Goal: Transaction & Acquisition: Purchase product/service

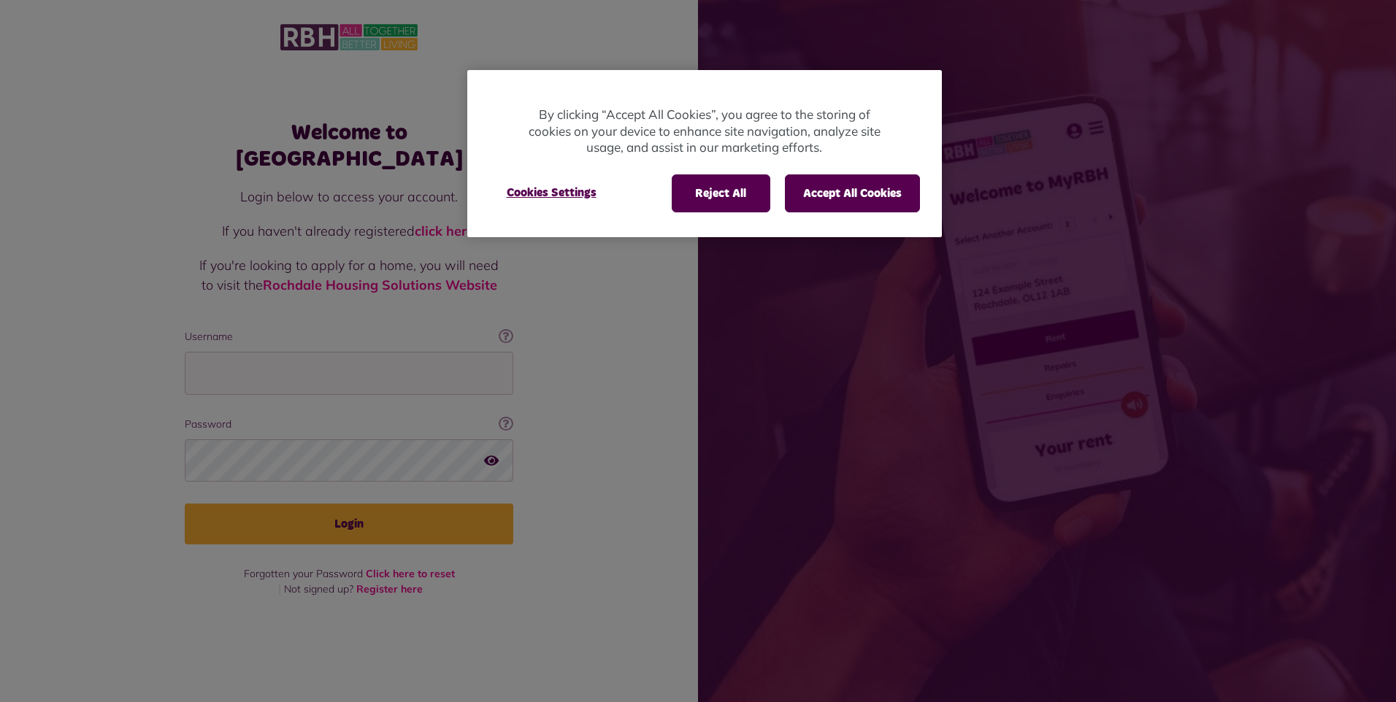
click at [266, 356] on div at bounding box center [698, 351] width 1396 height 702
click at [825, 182] on button "Accept All Cookies" at bounding box center [852, 193] width 135 height 38
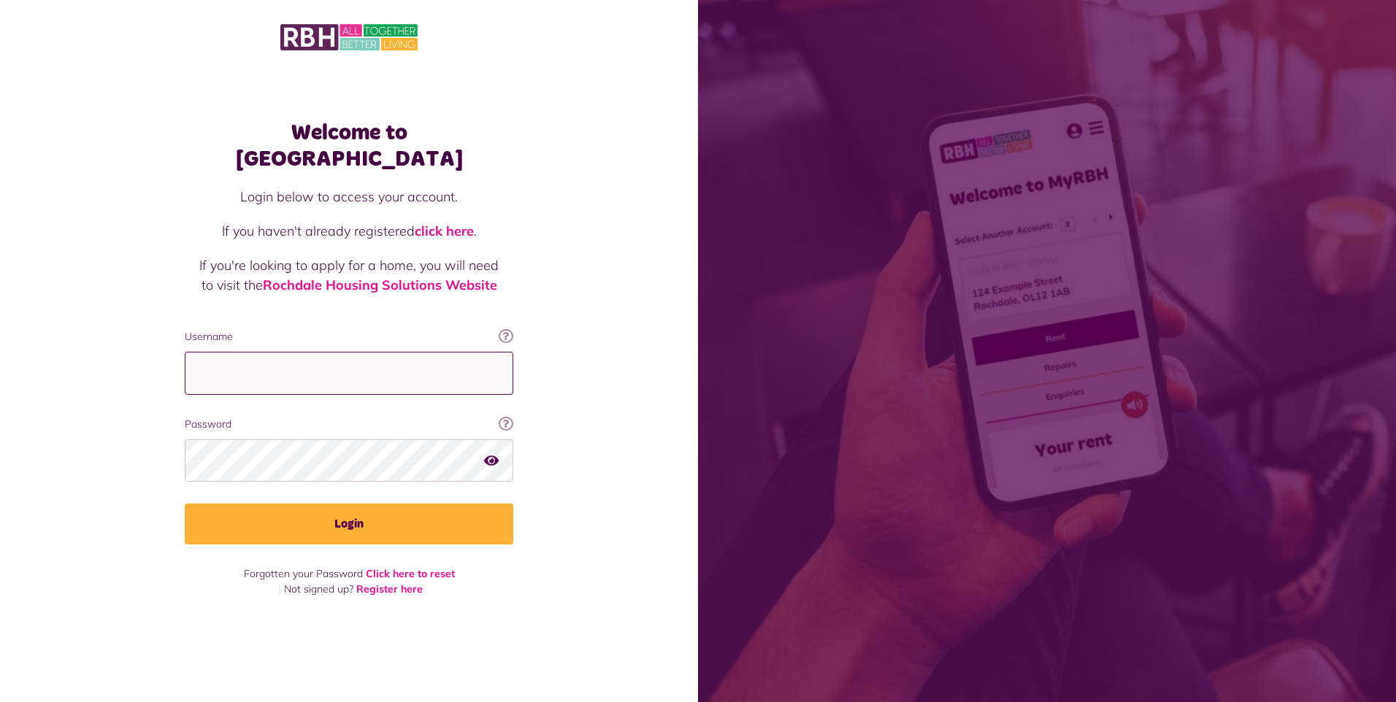
click at [291, 357] on input "Username" at bounding box center [349, 373] width 328 height 43
click at [261, 355] on input "Username" at bounding box center [349, 373] width 328 height 43
type input "**********"
click at [185, 504] on button "Login" at bounding box center [349, 524] width 328 height 41
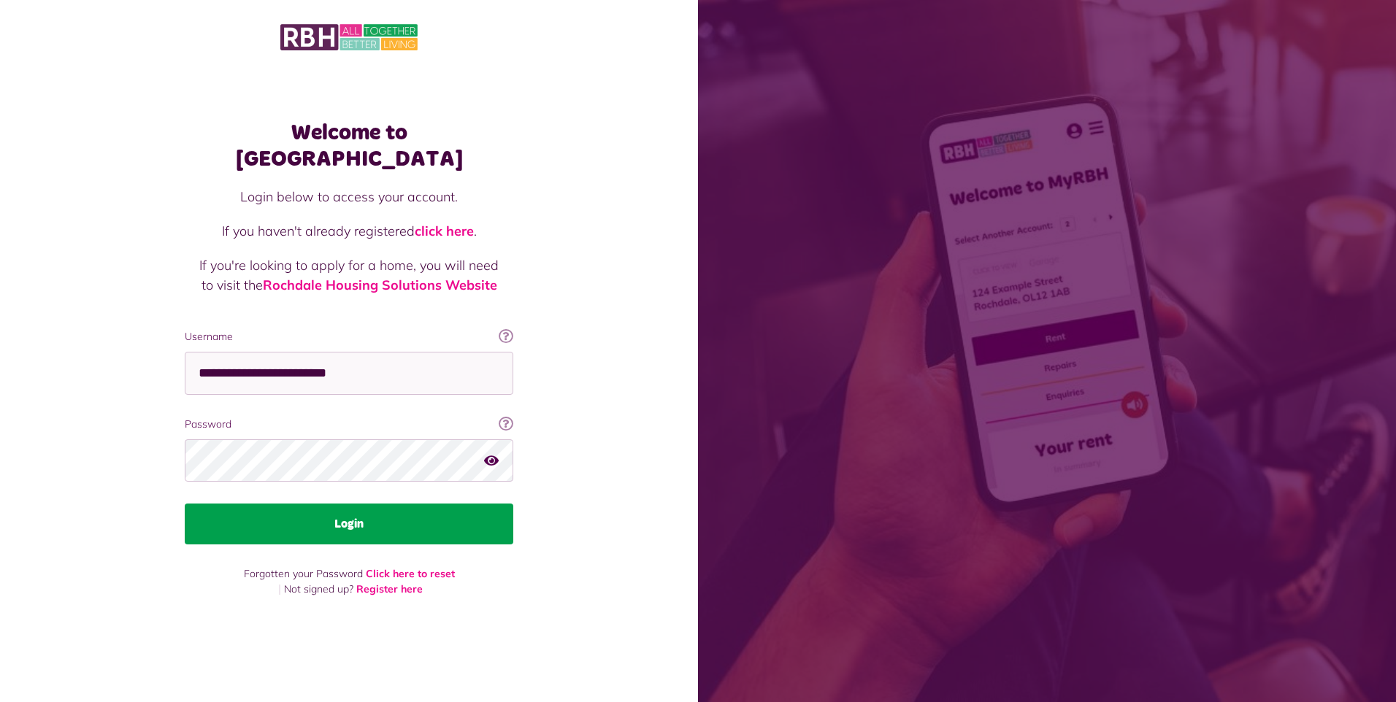
click at [373, 512] on button "Login" at bounding box center [349, 524] width 328 height 41
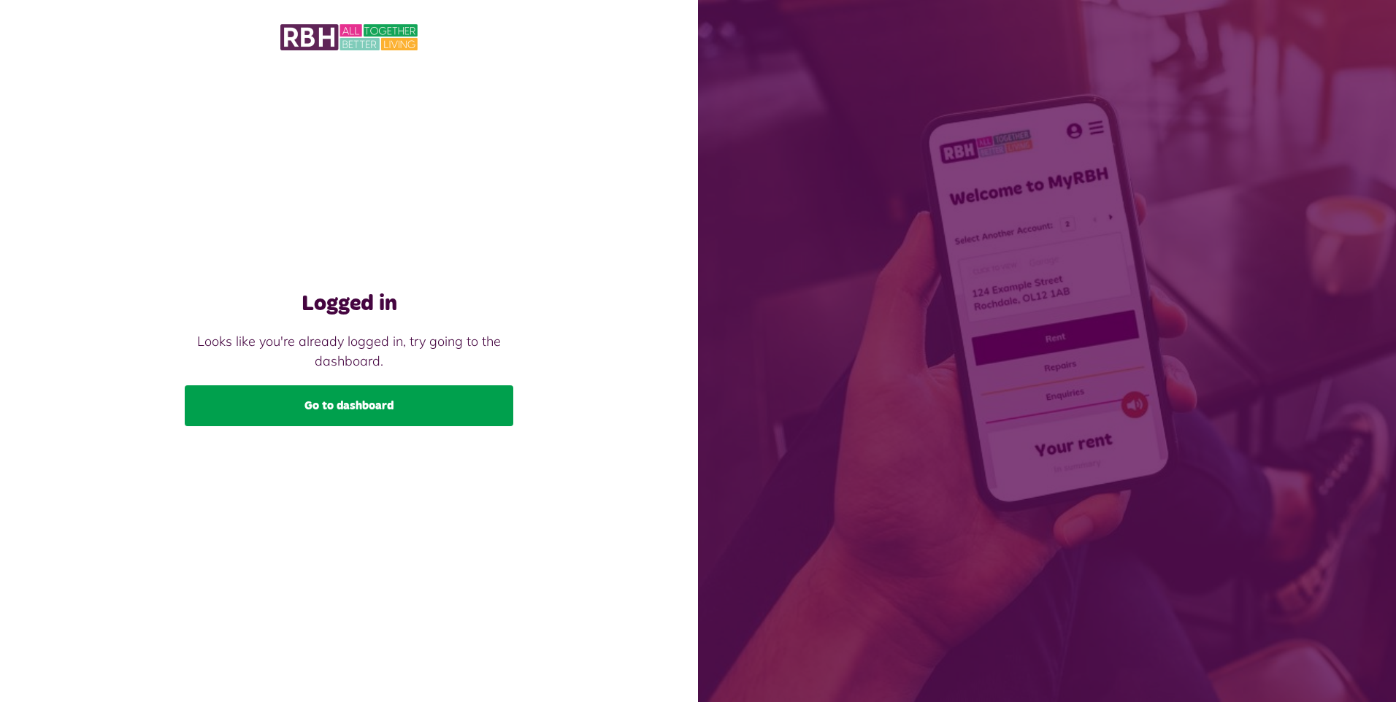
click at [357, 399] on link "Go to dashboard" at bounding box center [349, 405] width 328 height 41
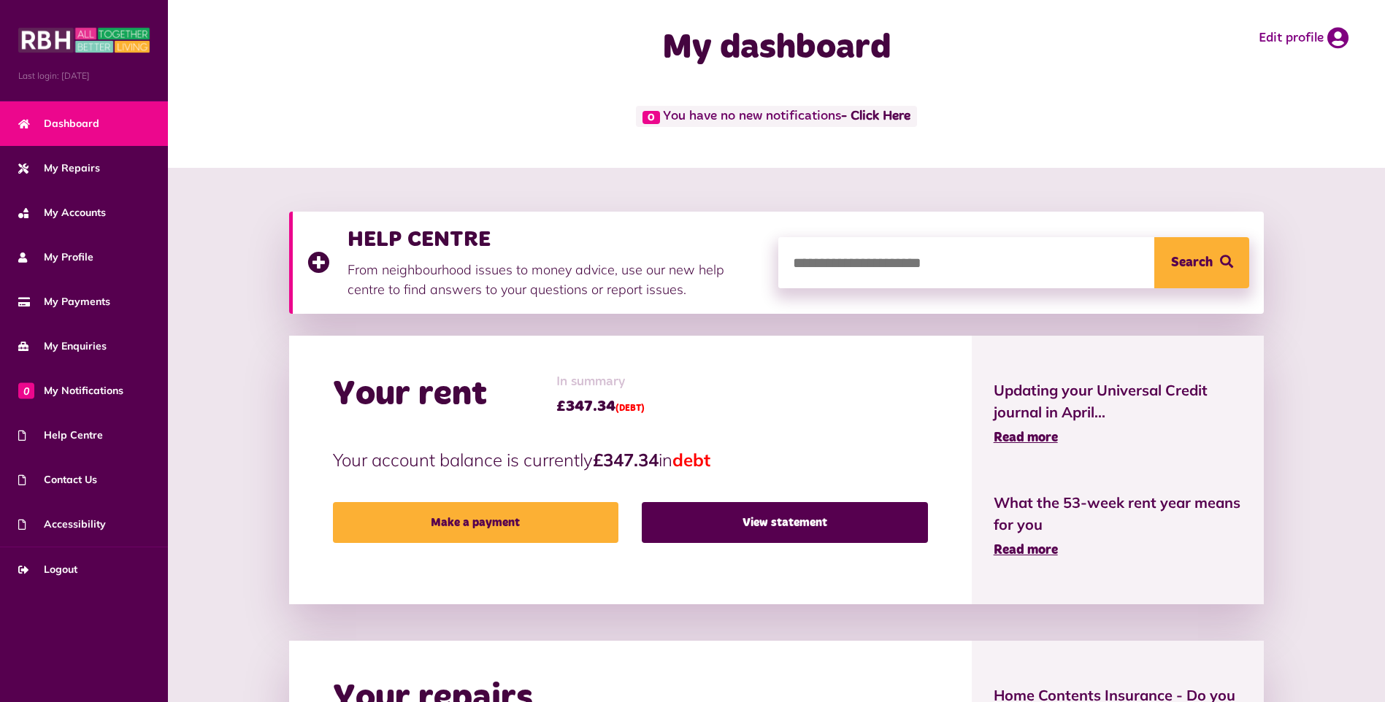
scroll to position [73, 0]
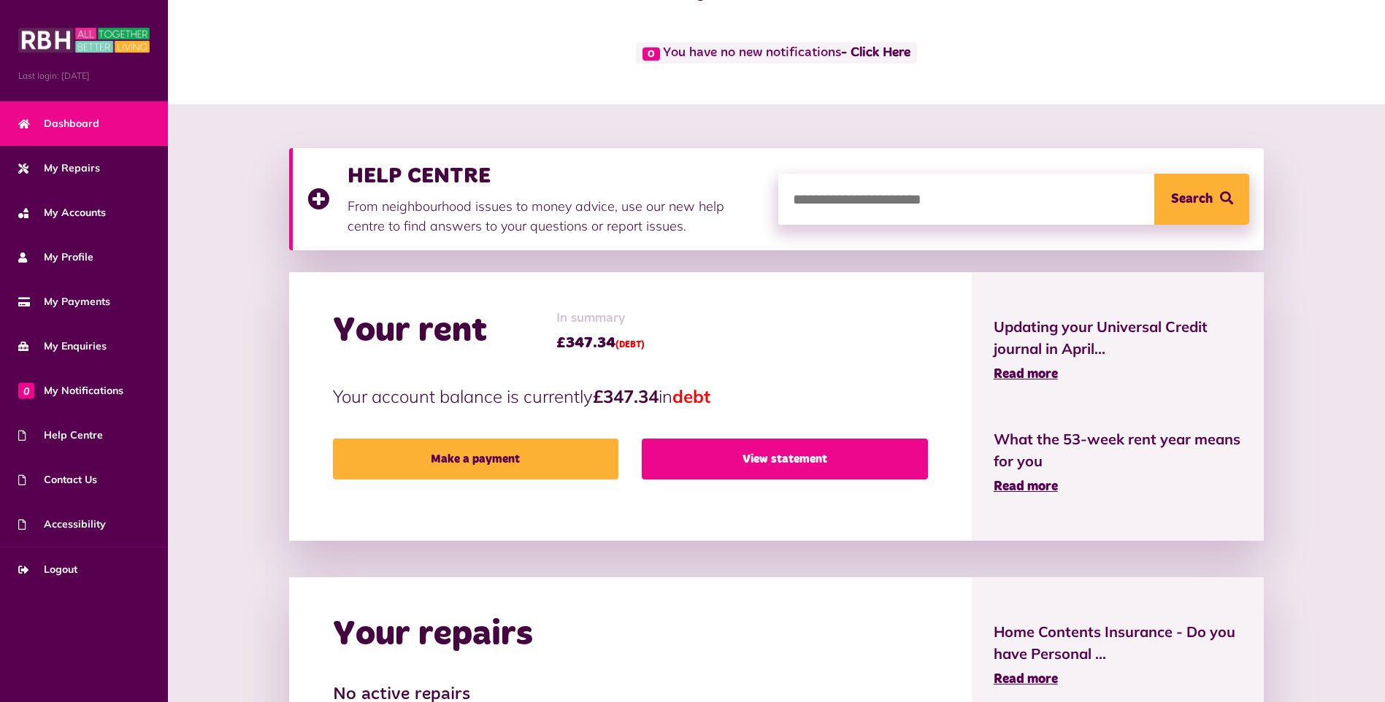
click at [822, 471] on link "View statement" at bounding box center [784, 459] width 285 height 41
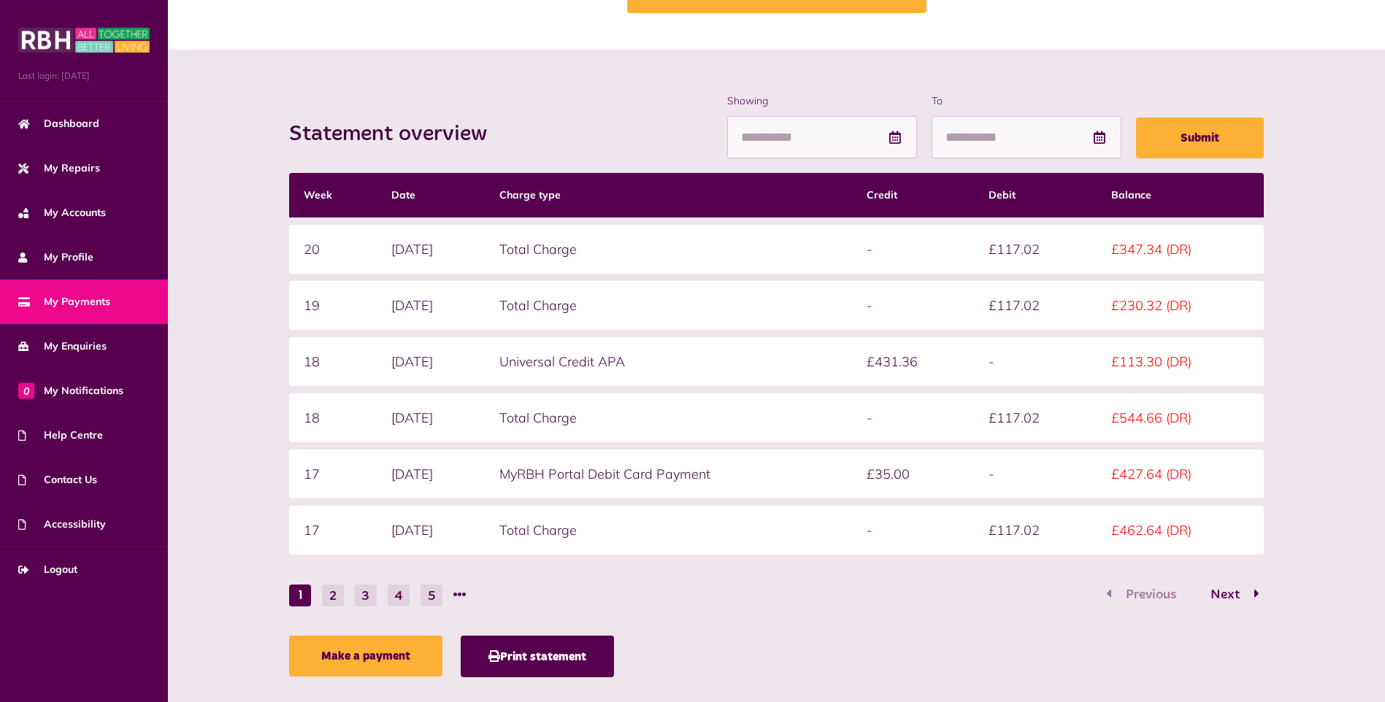
scroll to position [150, 0]
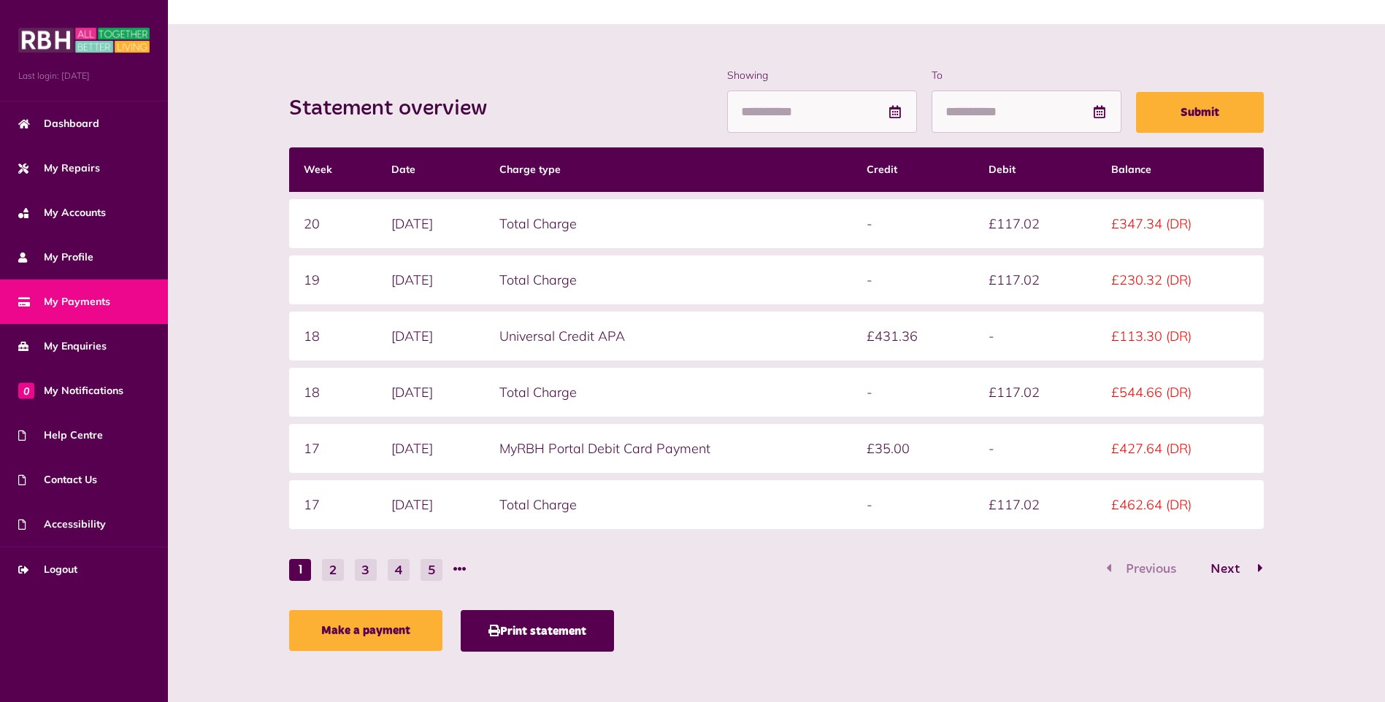
click at [1229, 573] on span "Next" at bounding box center [1224, 569] width 51 height 13
click at [1136, 566] on span "Previous" at bounding box center [1151, 569] width 72 height 13
click at [1231, 571] on span "Next" at bounding box center [1224, 569] width 51 height 13
click at [1237, 565] on span "Next" at bounding box center [1224, 569] width 51 height 13
click at [1136, 572] on span "Previous" at bounding box center [1151, 569] width 72 height 13
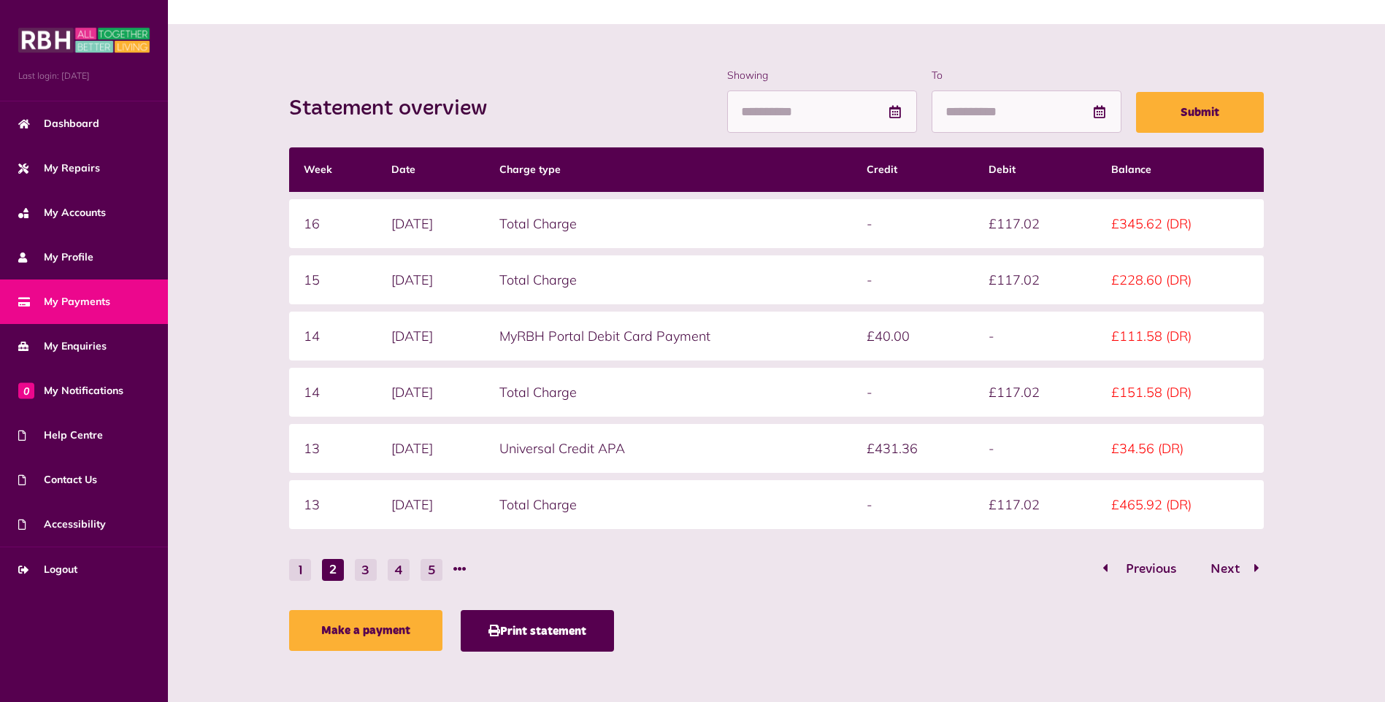
click at [1161, 574] on span "Previous" at bounding box center [1151, 569] width 72 height 13
click at [42, 293] on link "My Payments" at bounding box center [84, 302] width 168 height 45
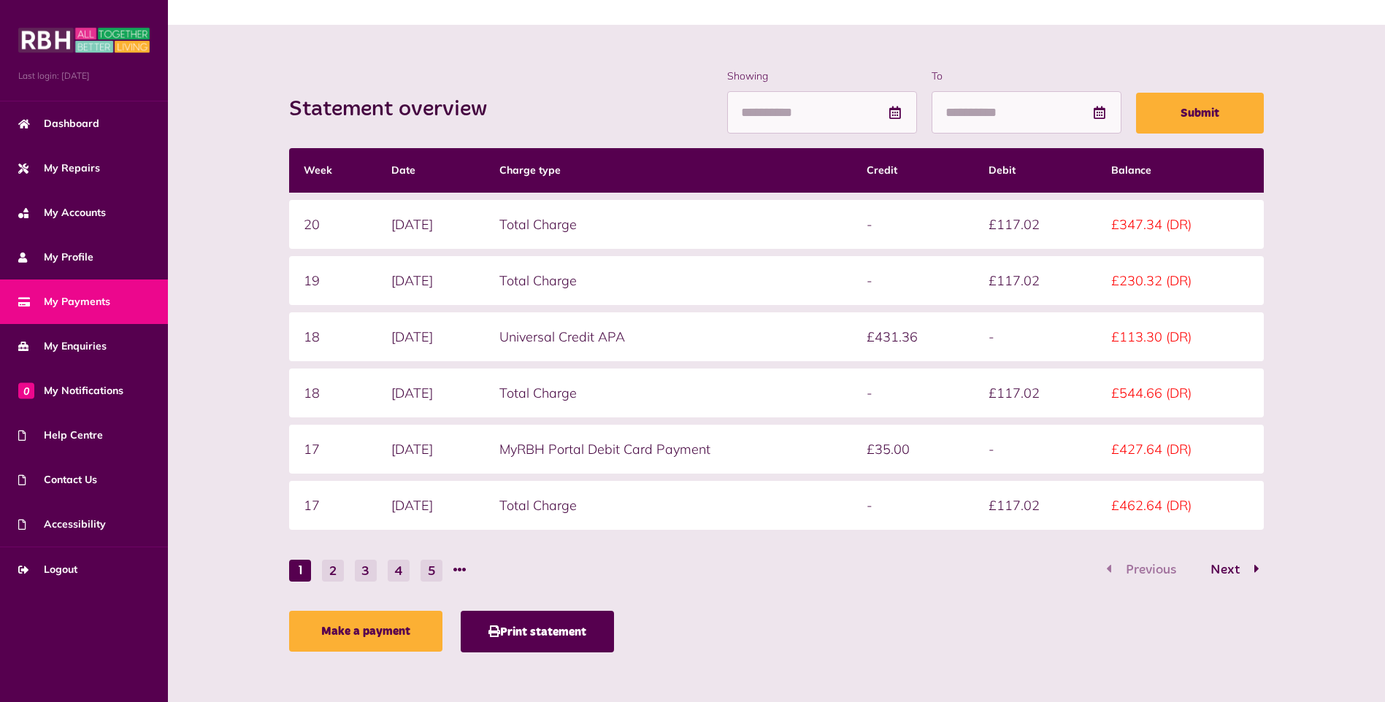
scroll to position [150, 0]
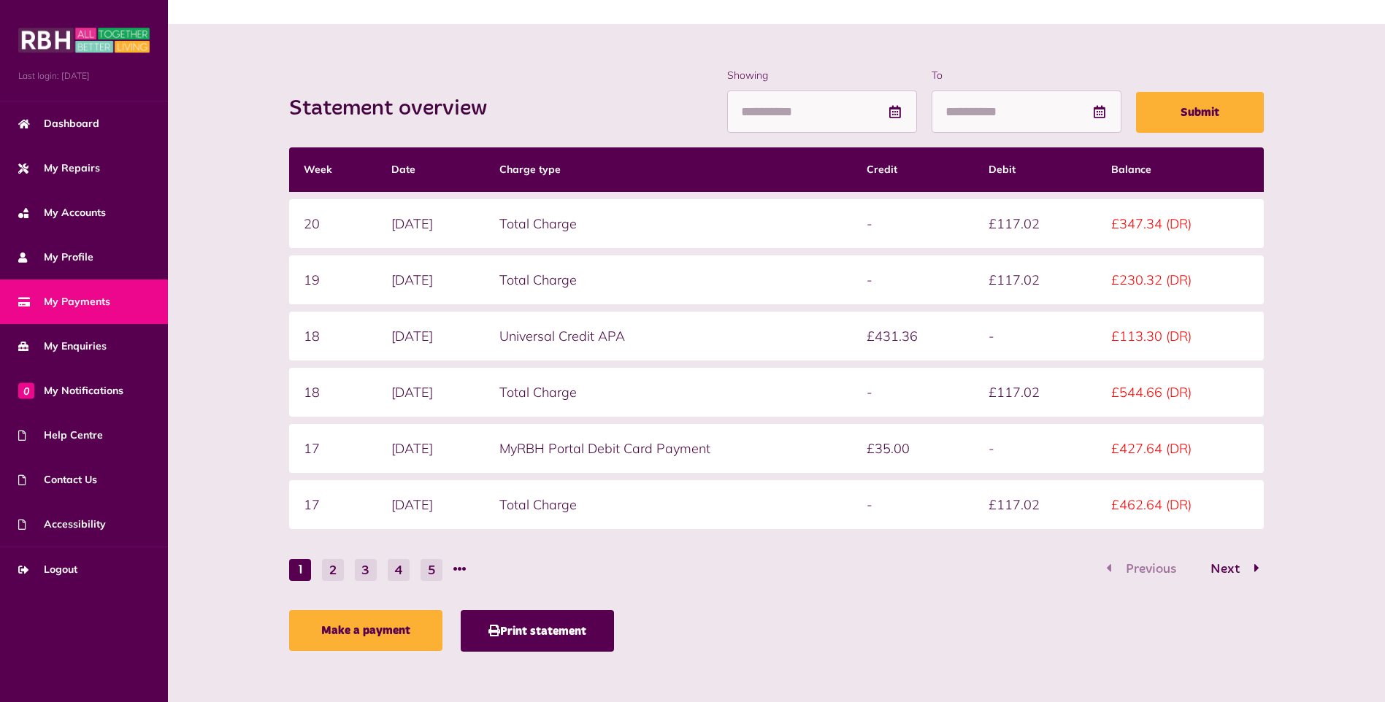
click at [975, 561] on nav "1 2 3 4 5 Previous Next" at bounding box center [776, 569] width 975 height 23
click at [890, 581] on div "Statement overview Showing To Submit Week Date Charge type Credit Debit Balance…" at bounding box center [777, 363] width 990 height 591
click at [334, 572] on button "2" at bounding box center [333, 570] width 22 height 22
click at [300, 576] on button "1" at bounding box center [300, 570] width 22 height 22
click at [335, 566] on button "2" at bounding box center [333, 570] width 22 height 22
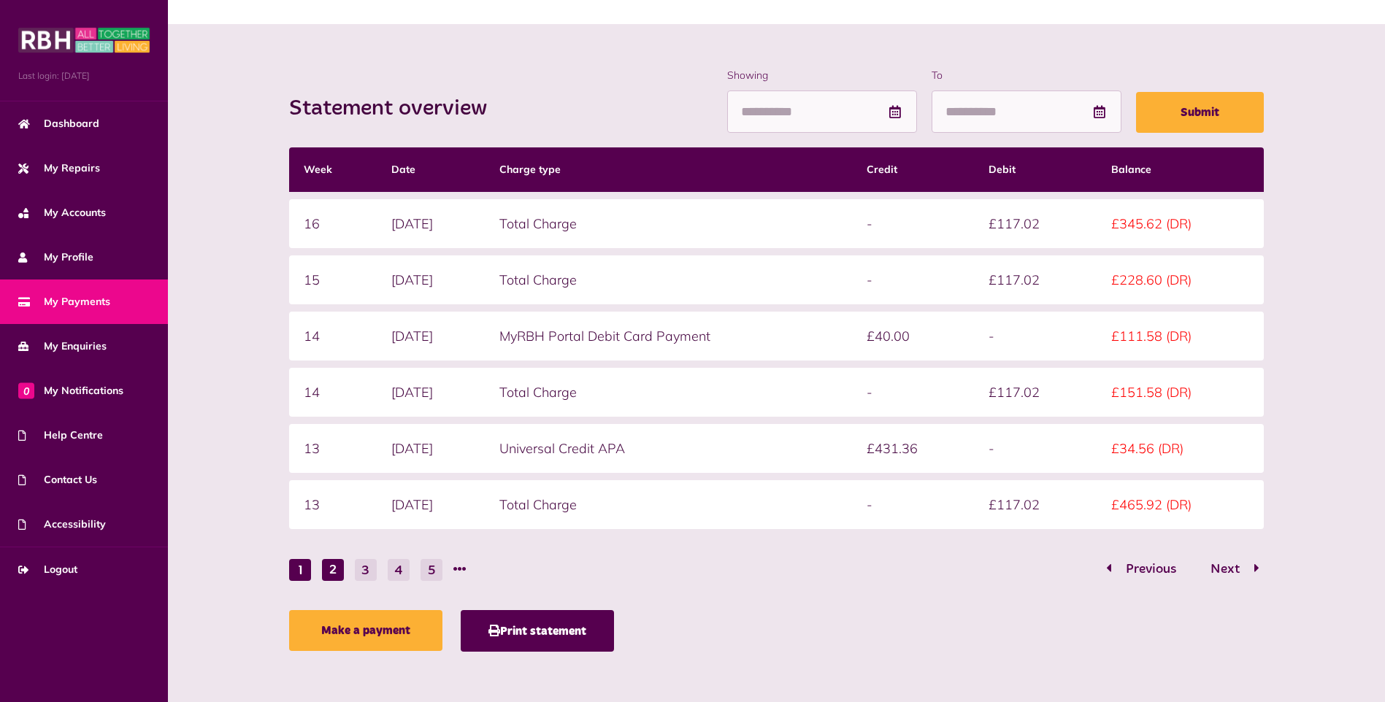
click at [296, 574] on button "1" at bounding box center [300, 570] width 22 height 22
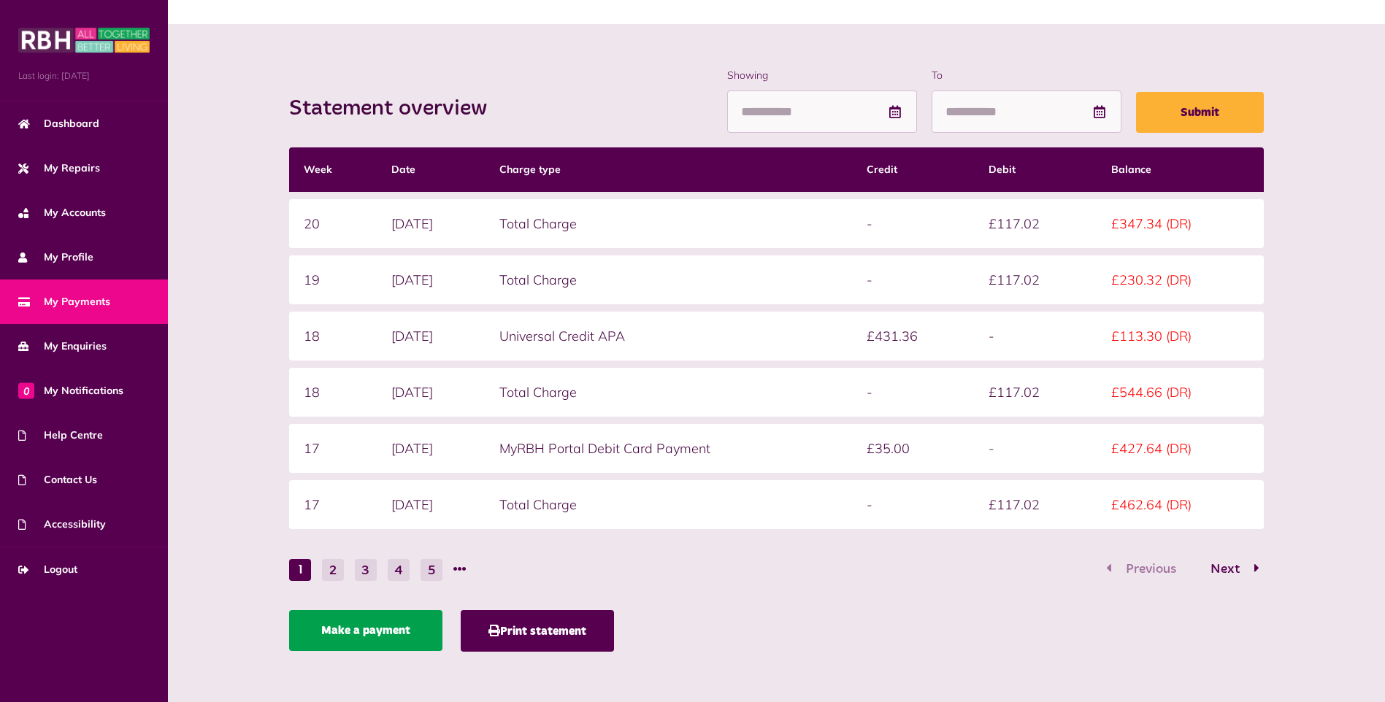
click at [335, 648] on link "Make a payment" at bounding box center [365, 630] width 153 height 41
click at [401, 636] on link "Make a payment" at bounding box center [365, 630] width 153 height 41
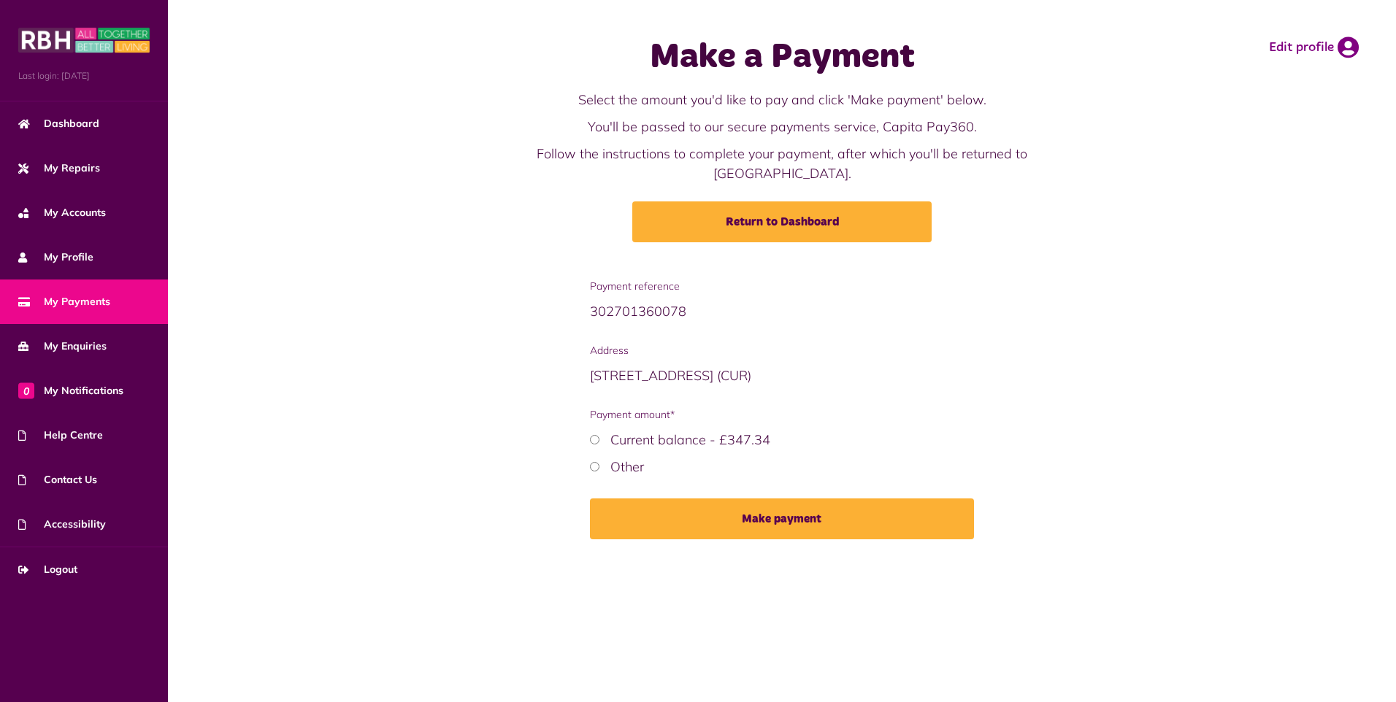
click at [609, 457] on div "Other" at bounding box center [782, 467] width 385 height 20
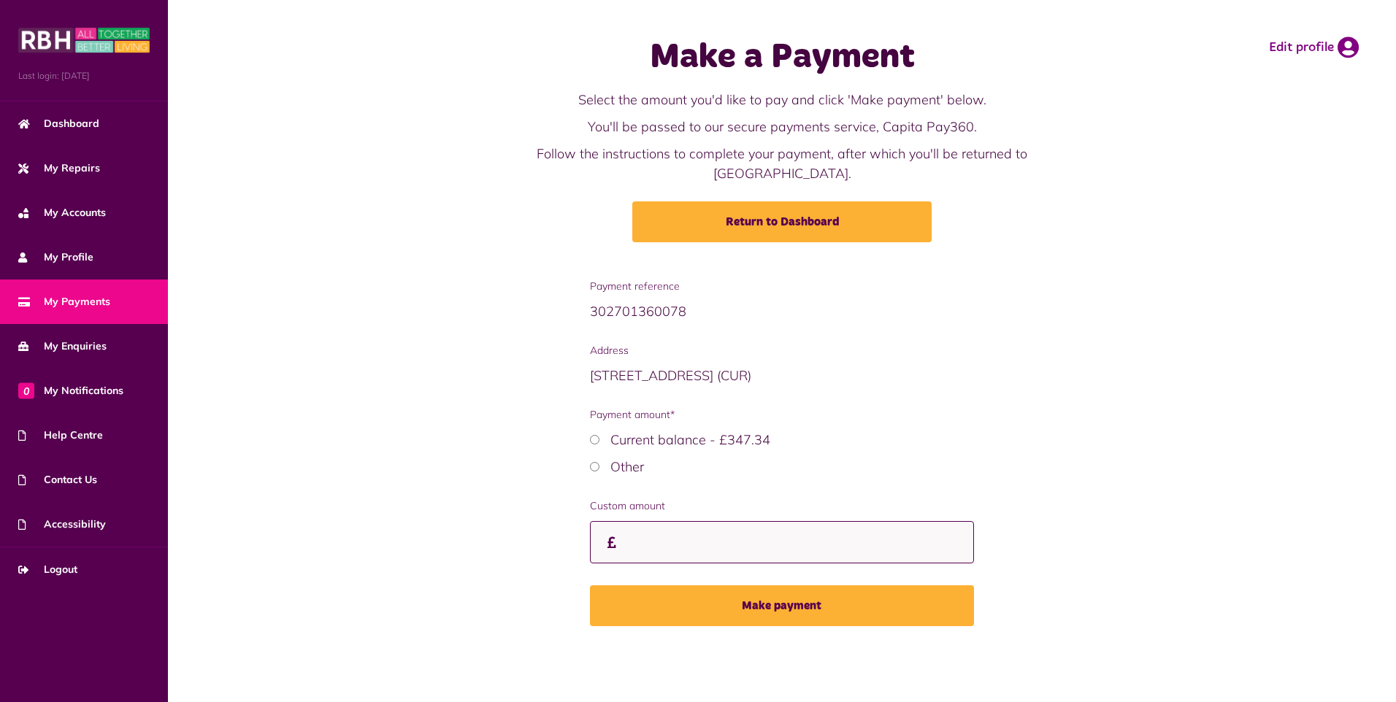
click at [658, 521] on input "Custom amount" at bounding box center [782, 542] width 385 height 43
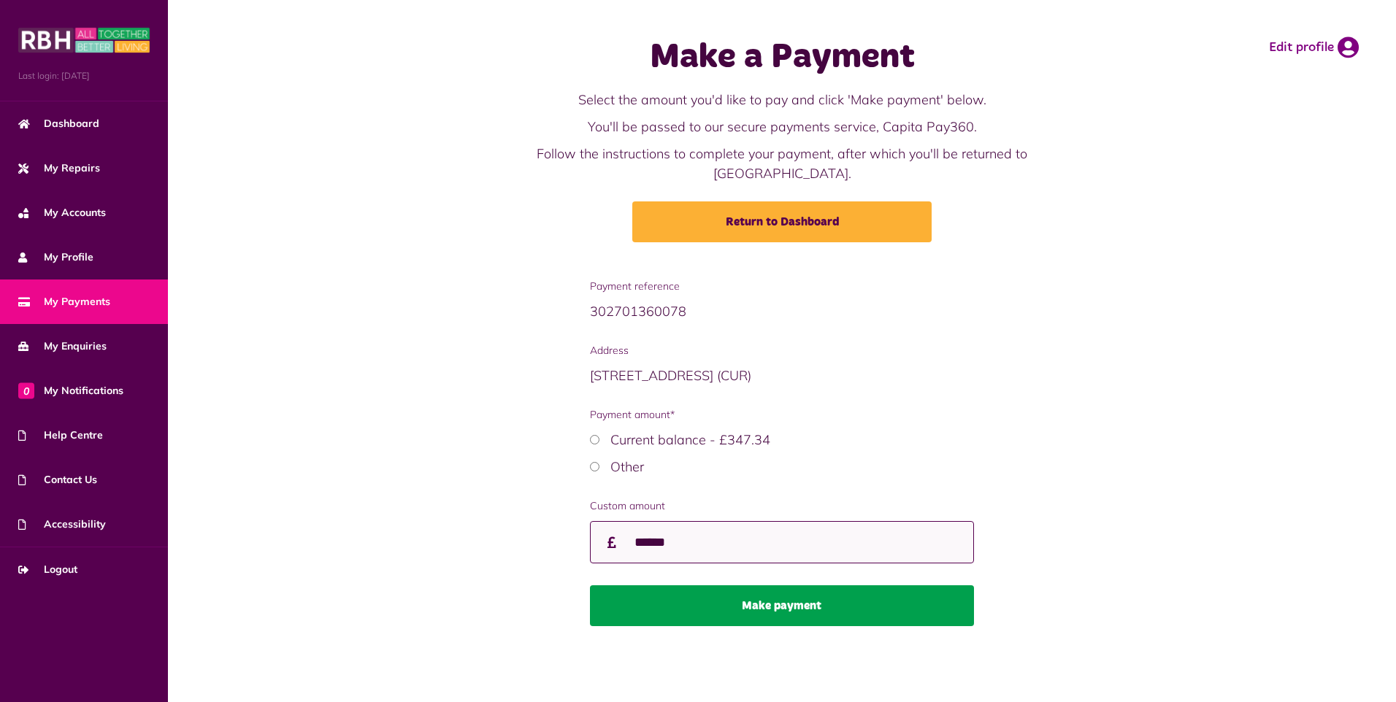
type input "******"
click at [831, 585] on button "Make payment" at bounding box center [782, 605] width 385 height 41
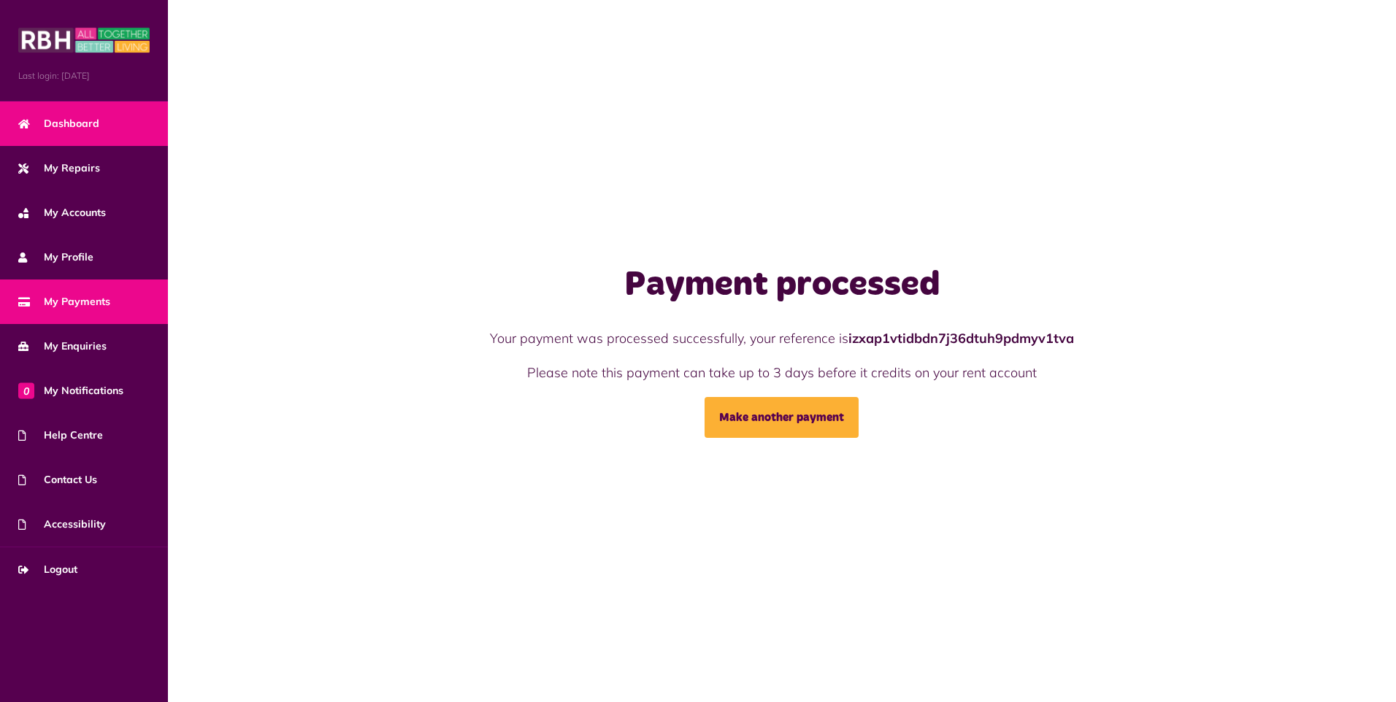
click at [84, 120] on span "Dashboard" at bounding box center [58, 123] width 81 height 15
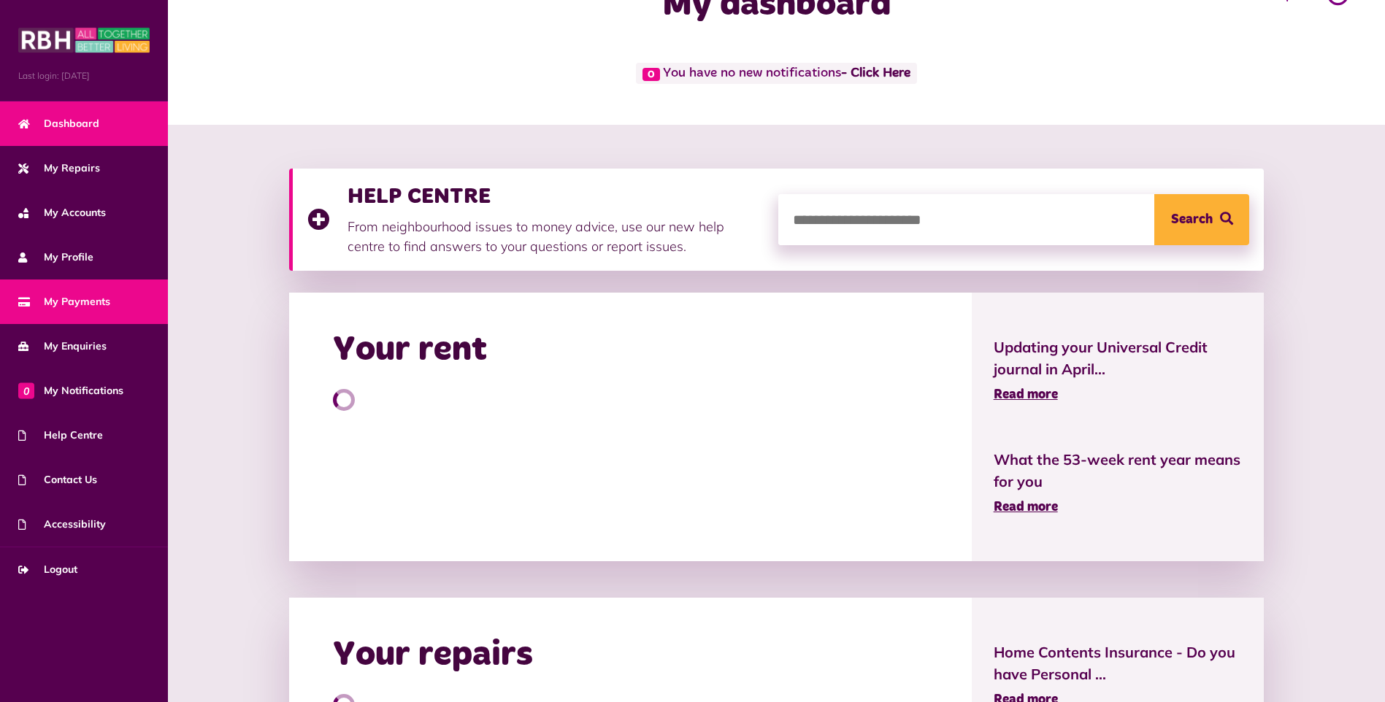
scroll to position [73, 0]
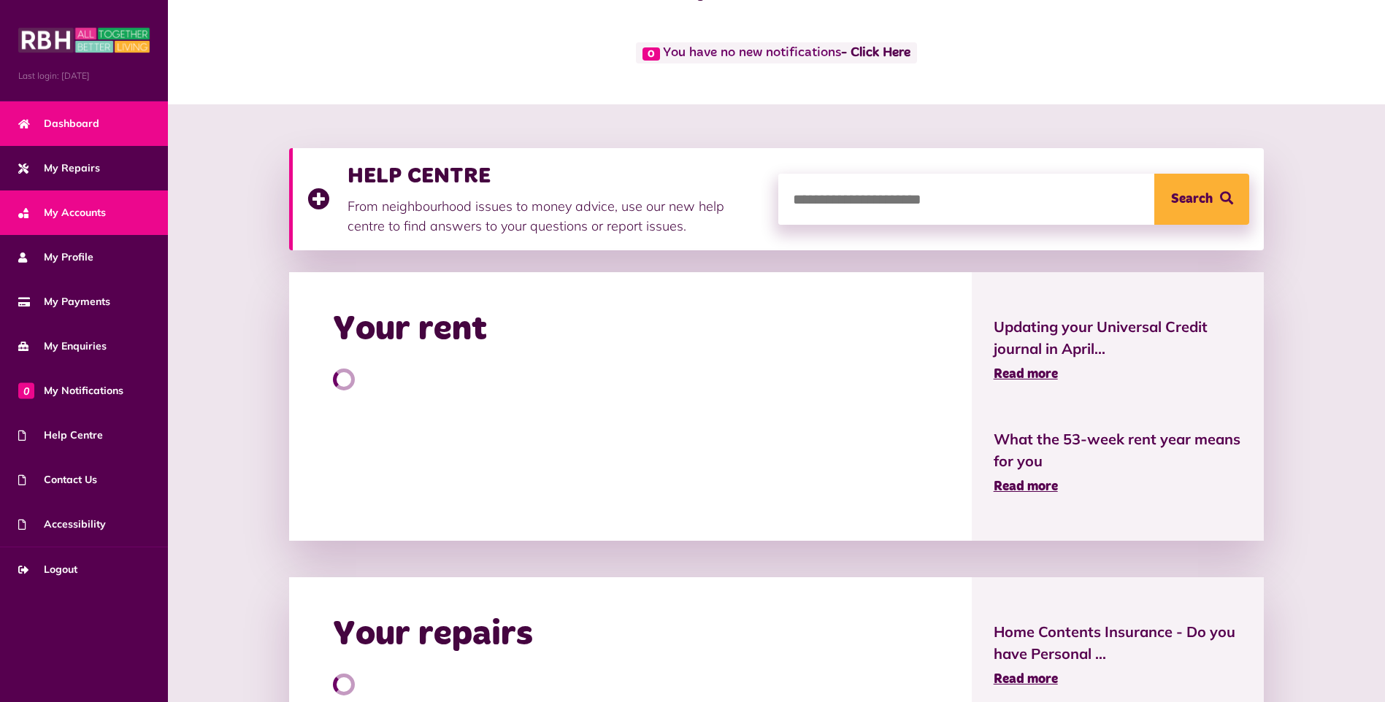
click at [80, 209] on span "My Accounts" at bounding box center [62, 212] width 88 height 15
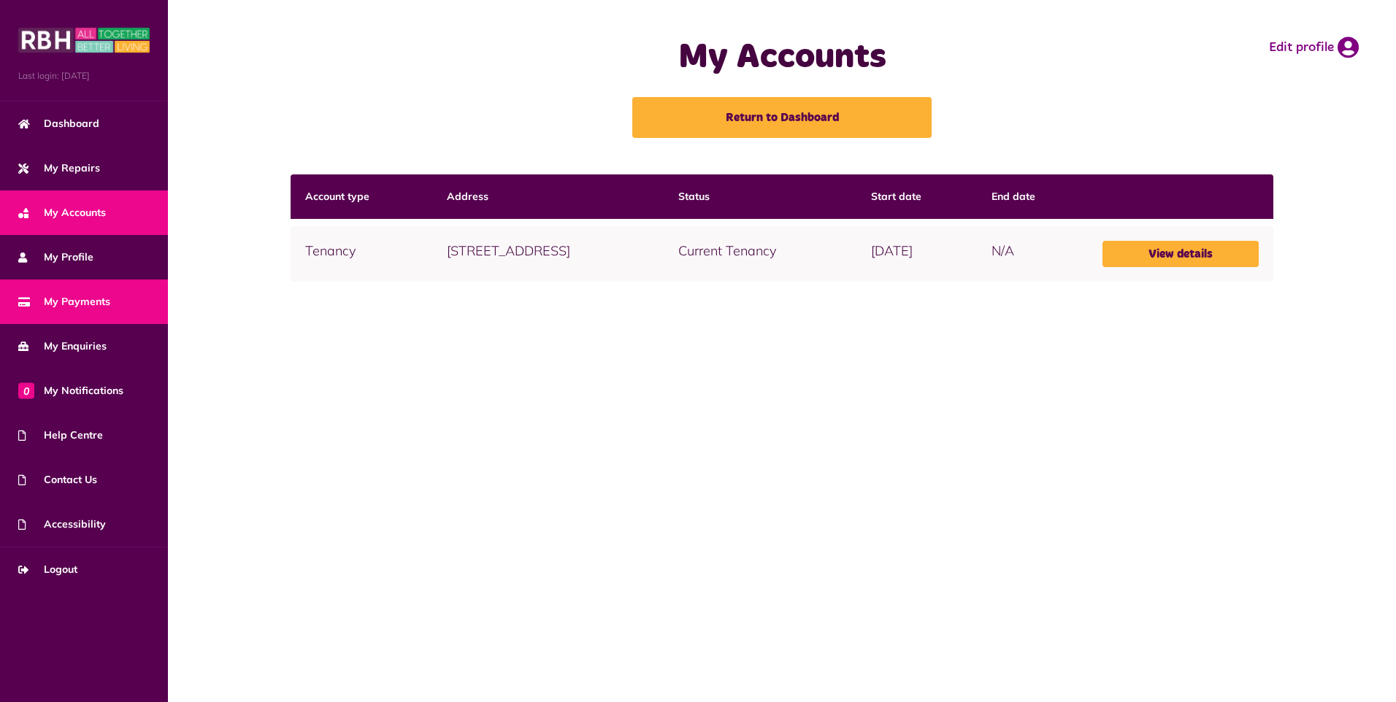
click at [88, 307] on span "My Payments" at bounding box center [64, 301] width 92 height 15
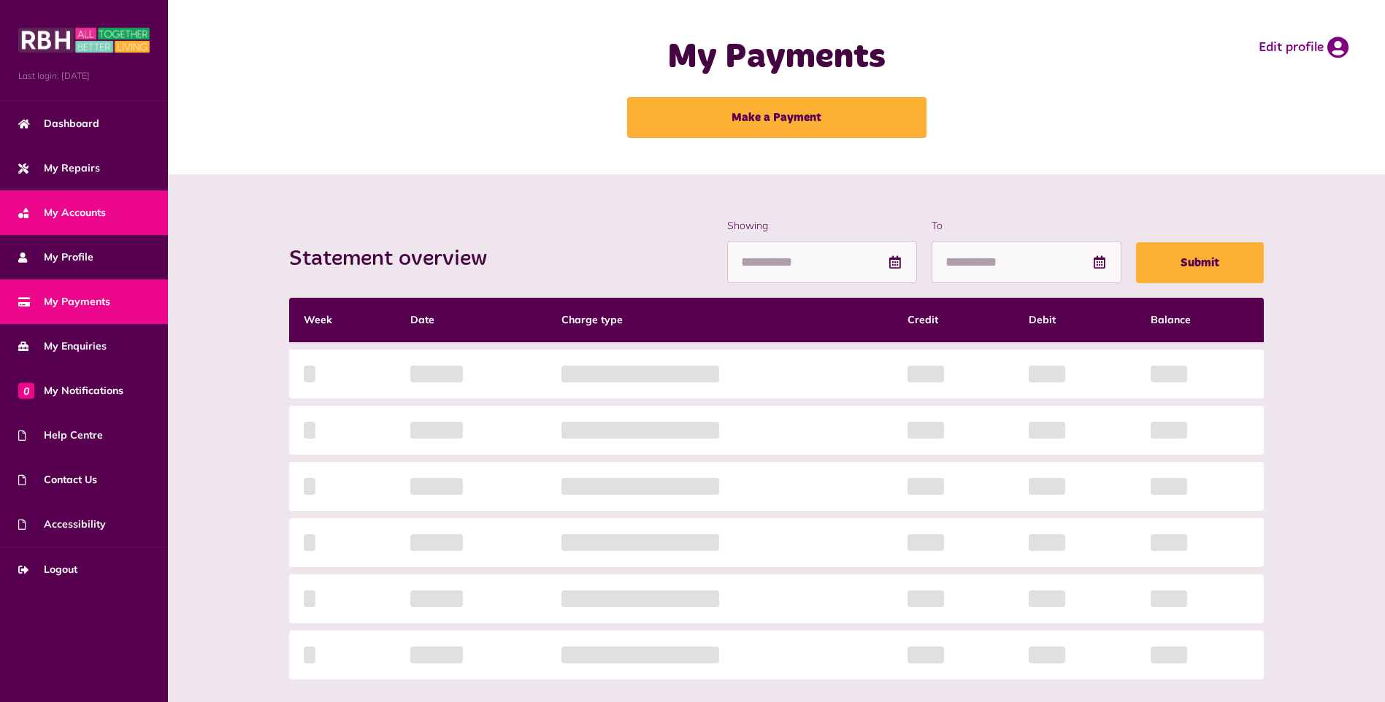
click at [82, 207] on span "My Accounts" at bounding box center [62, 212] width 88 height 15
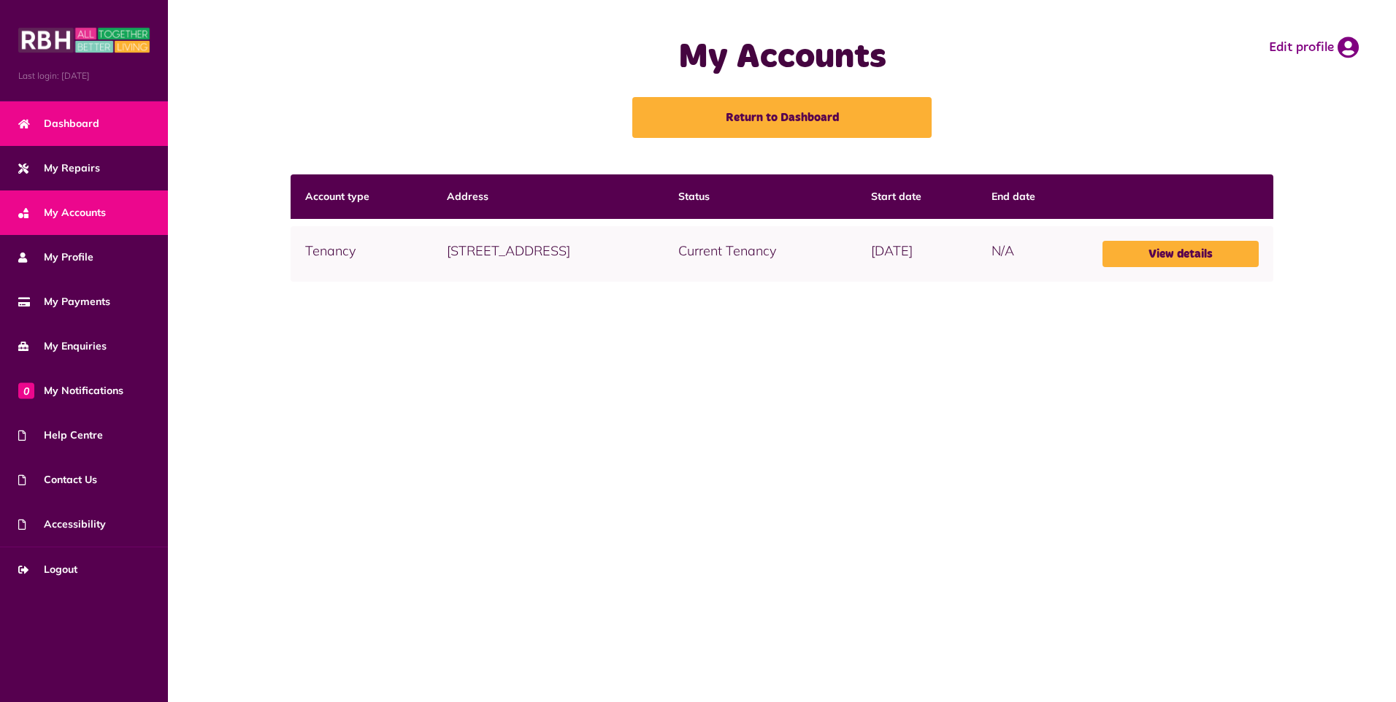
click at [97, 128] on span "Dashboard" at bounding box center [58, 123] width 81 height 15
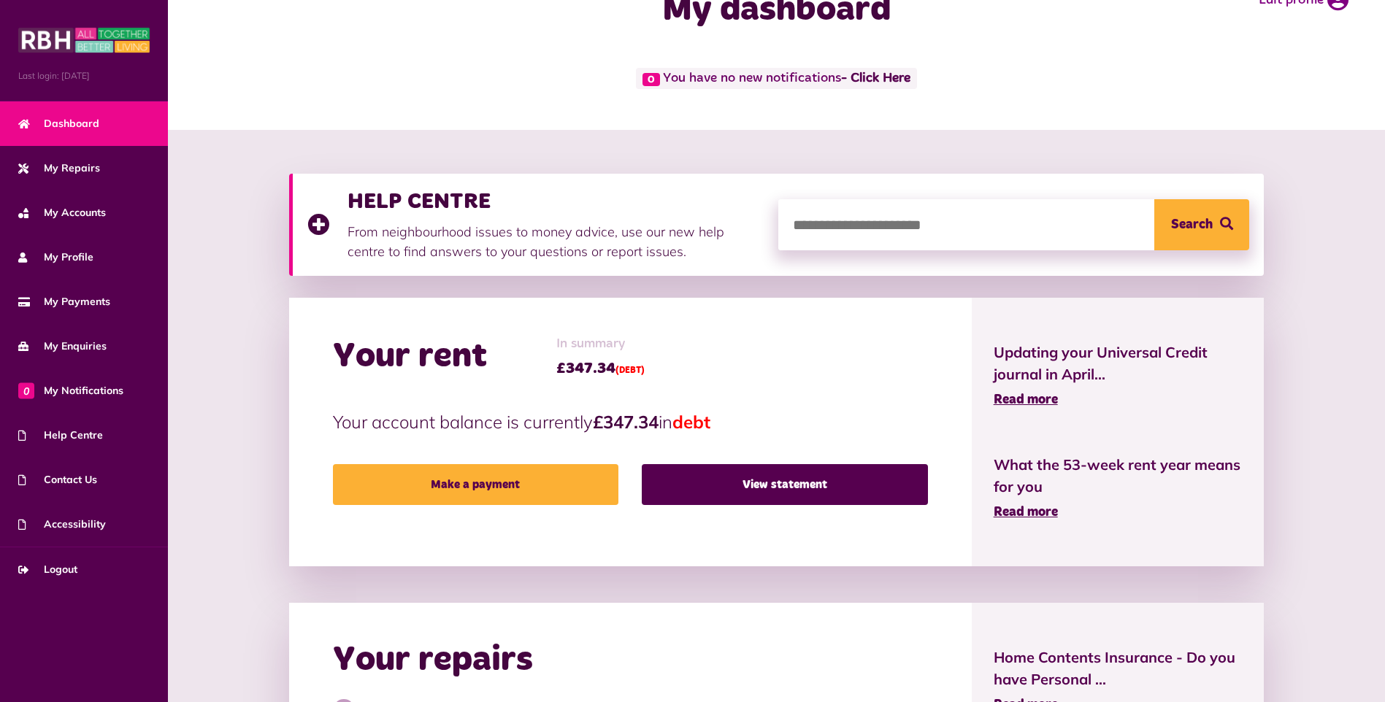
scroll to position [73, 0]
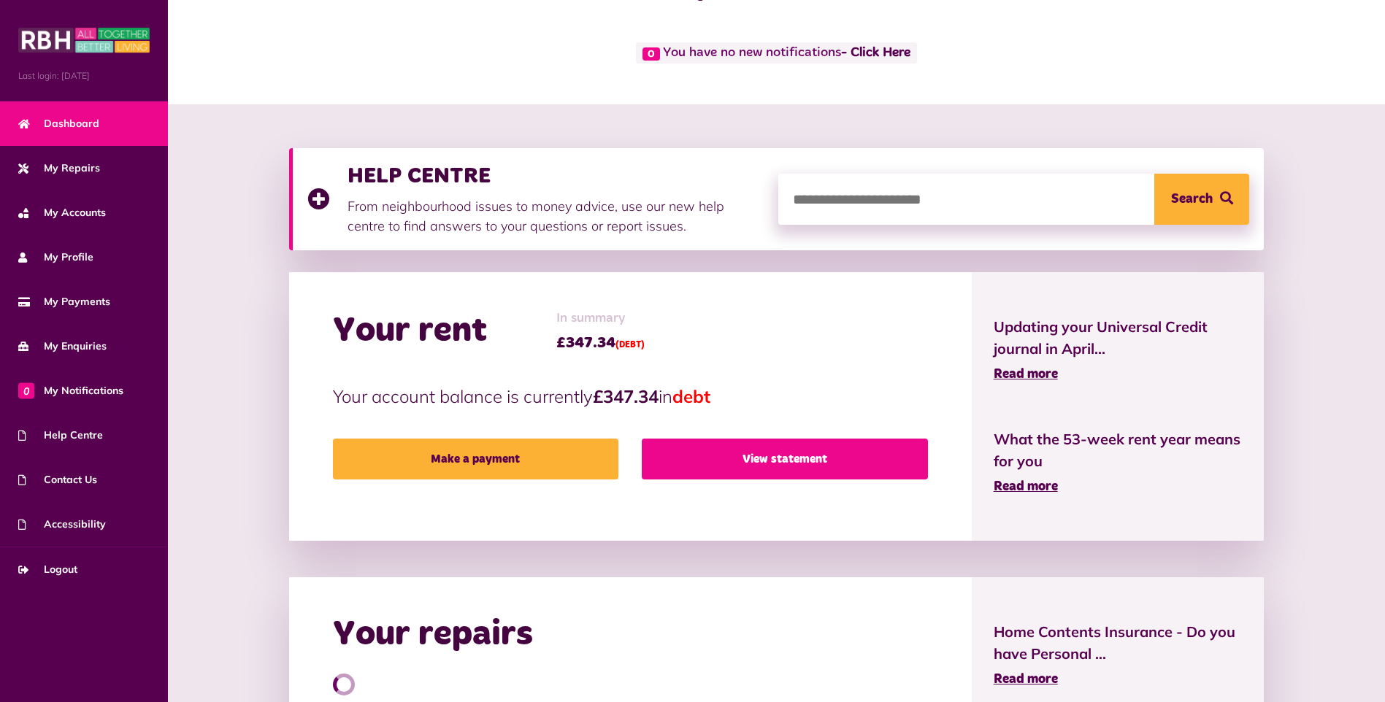
click at [732, 459] on link "View statement" at bounding box center [784, 459] width 285 height 41
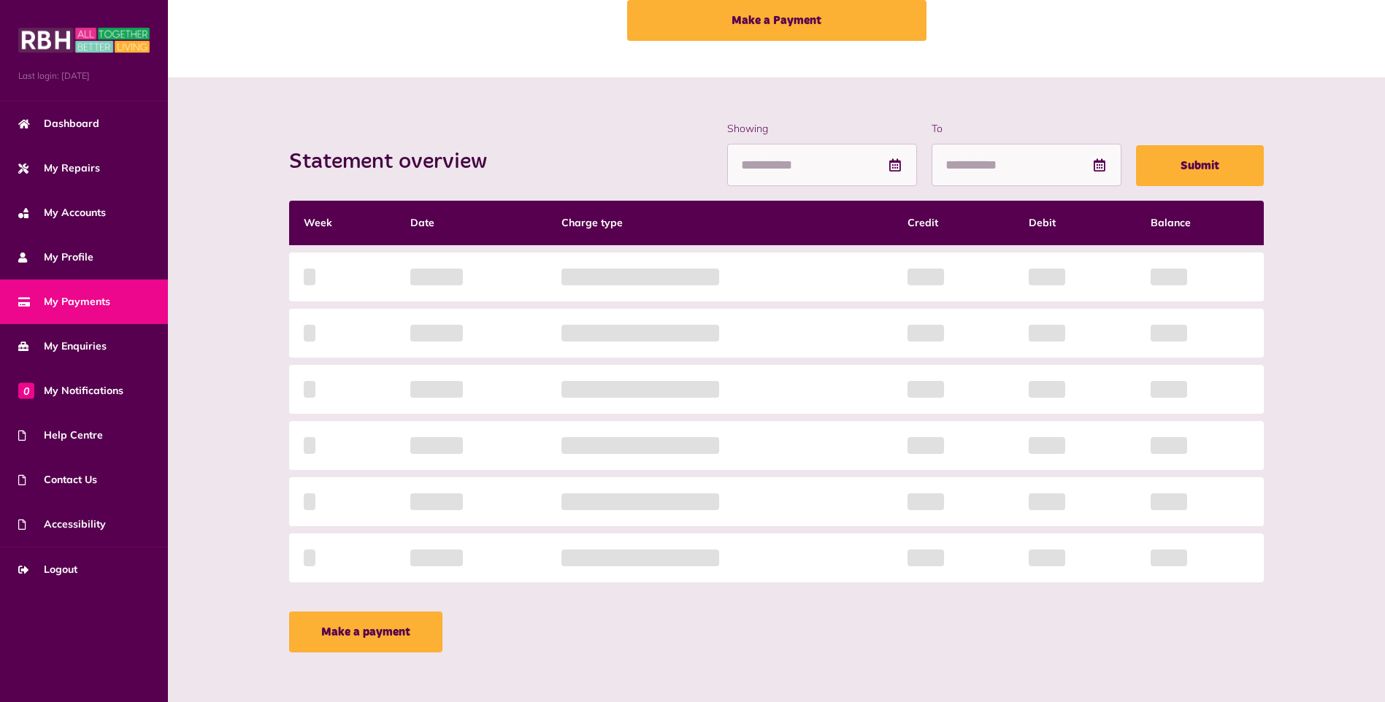
scroll to position [99, 0]
